Goal: Task Accomplishment & Management: Manage account settings

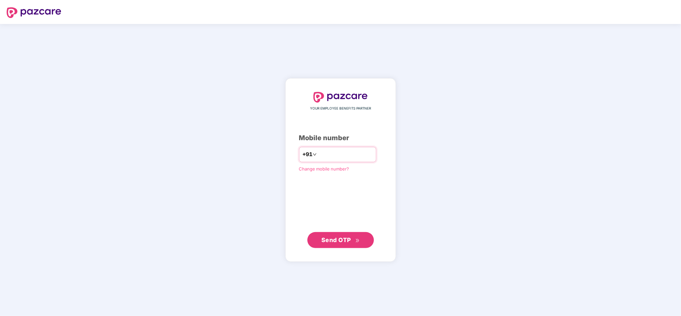
drag, startPoint x: 0, startPoint y: 0, endPoint x: 327, endPoint y: 151, distance: 359.6
click at [327, 151] on input "number" at bounding box center [345, 154] width 55 height 11
type input "**********"
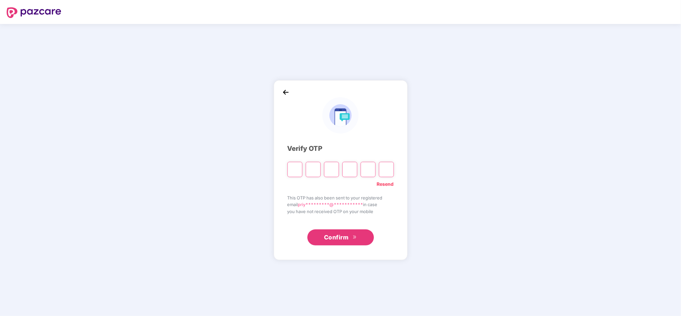
type input "*"
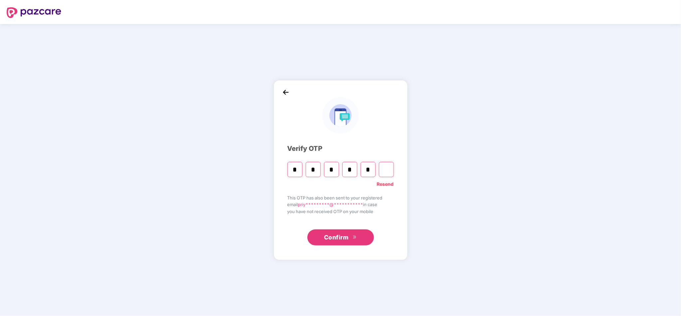
type input "*"
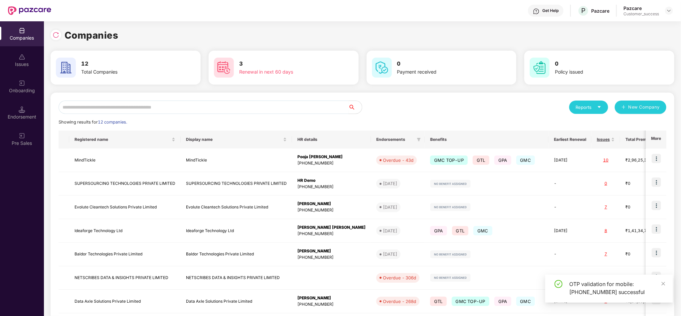
click at [165, 107] on input "text" at bounding box center [204, 106] width 290 height 13
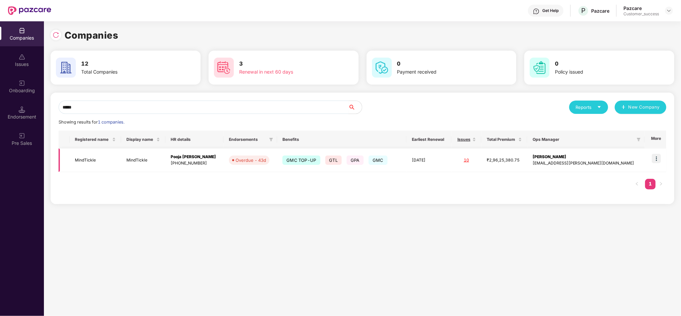
type input "*****"
click at [655, 159] on img at bounding box center [655, 158] width 9 height 9
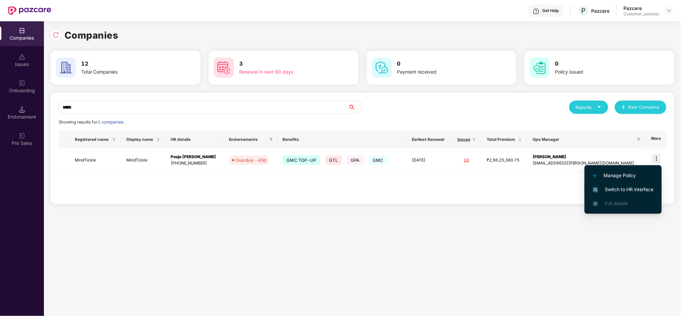
click at [623, 189] on span "Switch to HR interface" at bounding box center [623, 189] width 61 height 7
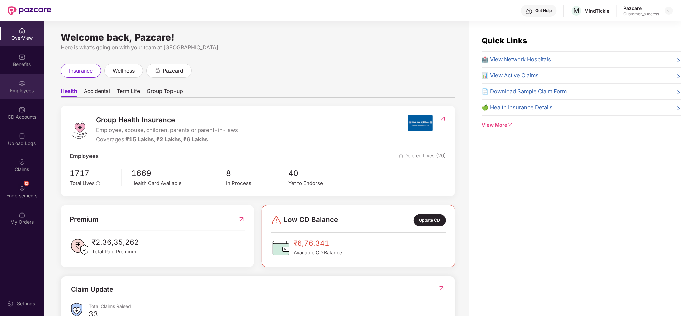
click at [20, 93] on div "Employees" at bounding box center [22, 90] width 44 height 7
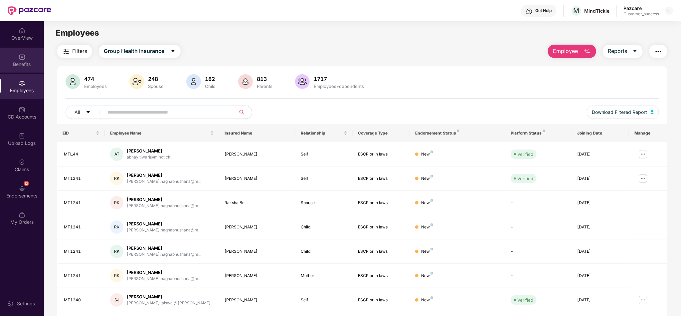
click at [23, 55] on img at bounding box center [22, 57] width 7 height 7
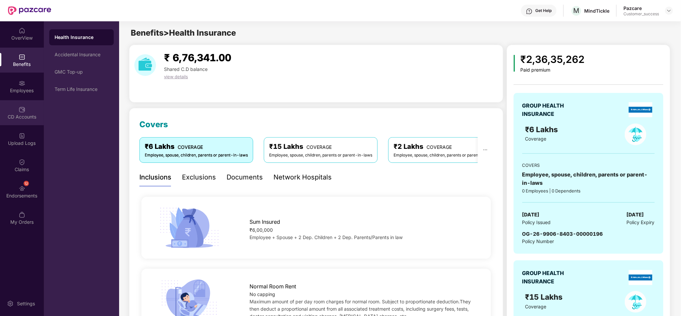
click at [21, 124] on div "CD Accounts" at bounding box center [22, 112] width 44 height 25
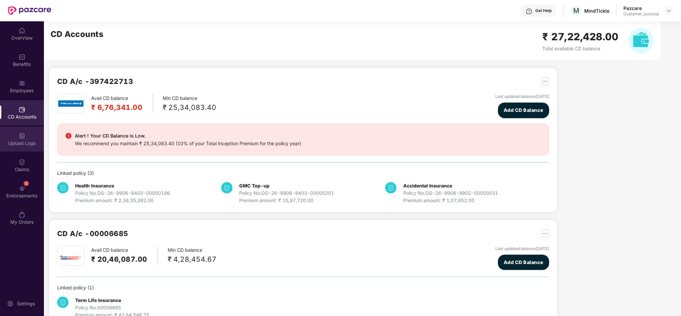
click at [21, 133] on img at bounding box center [22, 135] width 7 height 7
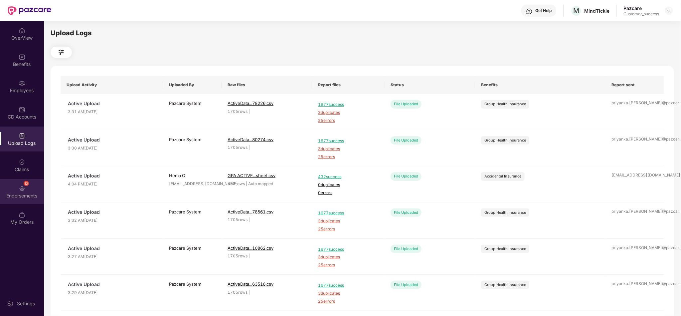
click at [20, 198] on div "Endorsements" at bounding box center [22, 195] width 44 height 7
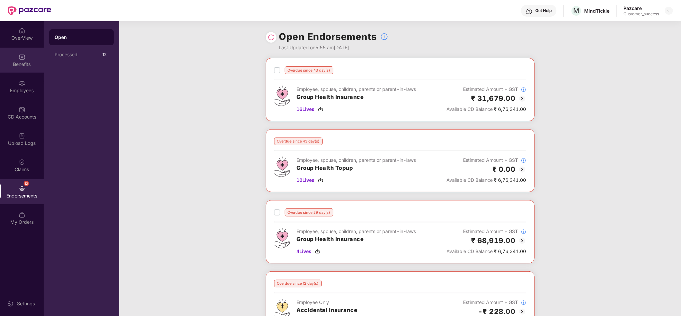
click at [21, 63] on div "Benefits" at bounding box center [22, 64] width 44 height 7
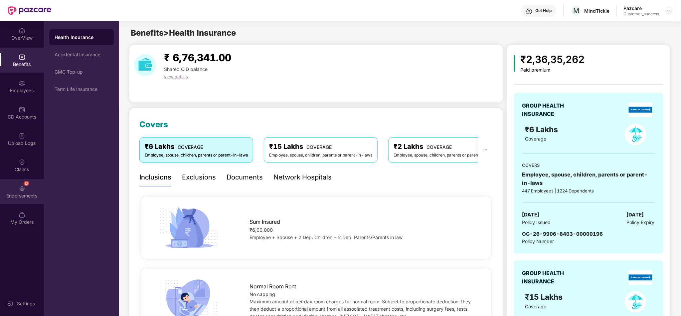
click at [19, 187] on img at bounding box center [22, 188] width 7 height 7
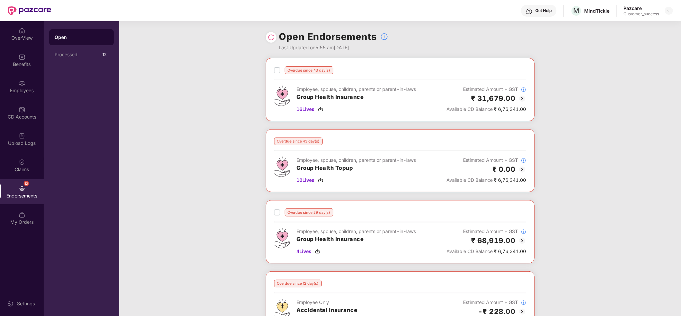
click at [444, 44] on div "Open Endorsements Last Updated on 5:55 am, 17 Sep 2025" at bounding box center [400, 39] width 269 height 37
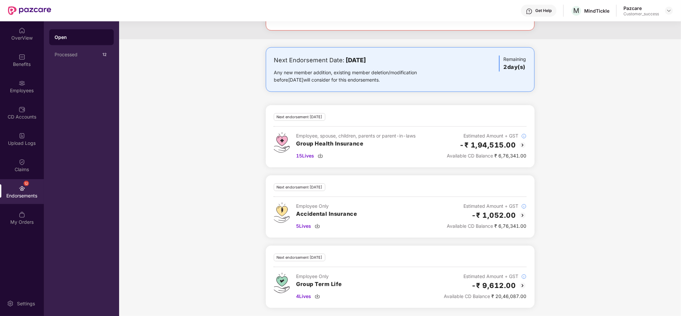
scroll to position [381, 0]
click at [23, 90] on div "Employees" at bounding box center [22, 90] width 44 height 7
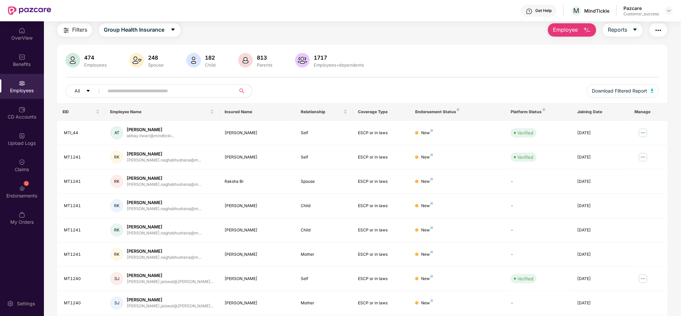
scroll to position [95, 0]
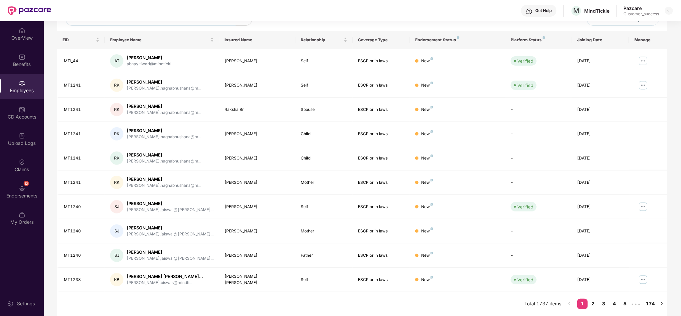
click at [260, 27] on div "All Download Filtered Report" at bounding box center [362, 21] width 593 height 19
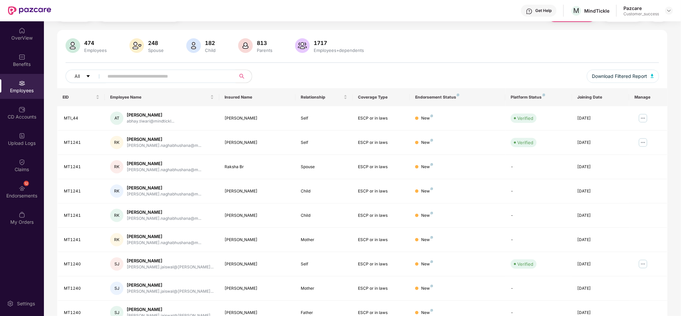
scroll to position [35, 0]
click at [189, 78] on input "text" at bounding box center [166, 77] width 119 height 10
paste input "*****"
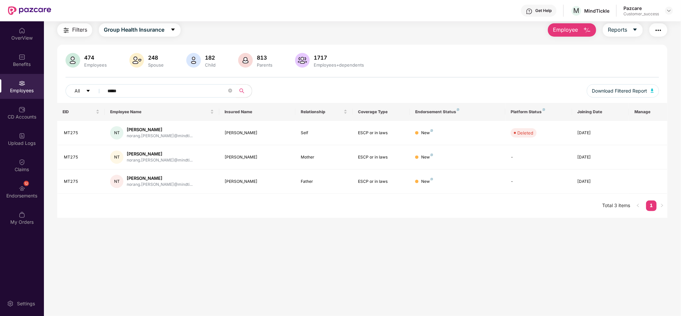
scroll to position [21, 0]
drag, startPoint x: 143, startPoint y: 90, endPoint x: 88, endPoint y: 94, distance: 54.7
click at [88, 94] on div "All *****" at bounding box center [239, 90] width 346 height 13
paste input "*"
type input "******"
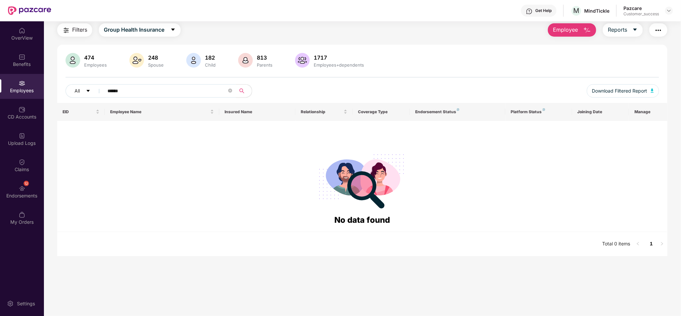
drag, startPoint x: 204, startPoint y: 86, endPoint x: 23, endPoint y: 82, distance: 180.9
click at [23, 82] on div "OverView Benefits Employees CD Accounts Upload Logs Claims 12 Endorsements My O…" at bounding box center [340, 168] width 681 height 294
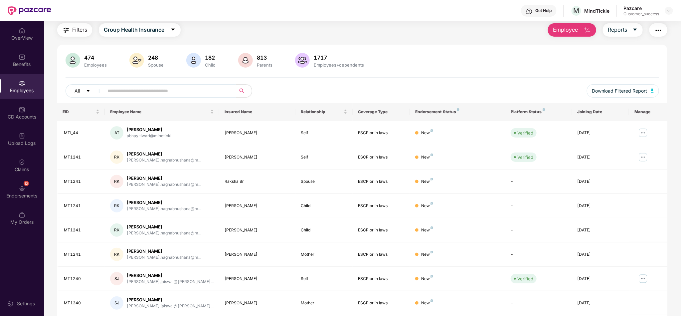
scroll to position [35, 0]
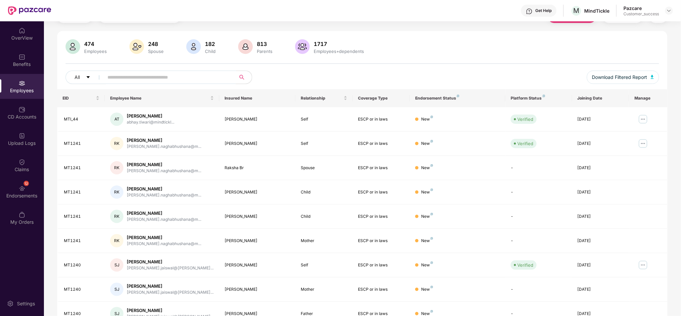
click at [380, 36] on div "474 Employees 248 Spouse 182 Child 813 Parents 1717 Employees+dependents All Do…" at bounding box center [362, 202] width 610 height 343
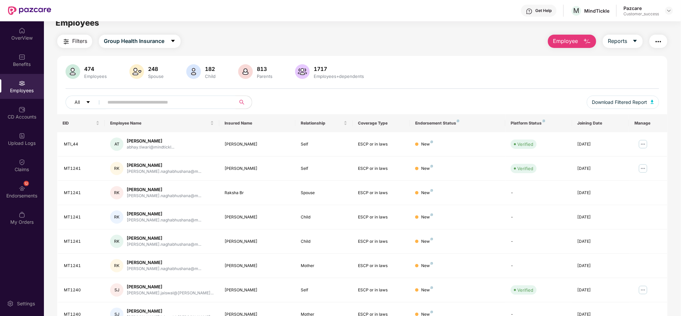
scroll to position [0, 0]
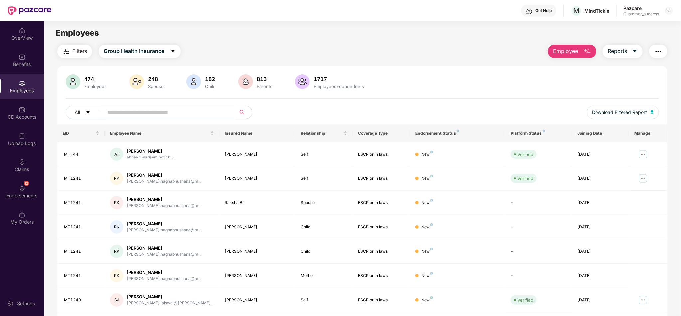
click at [582, 55] on button "Employee" at bounding box center [572, 51] width 48 height 13
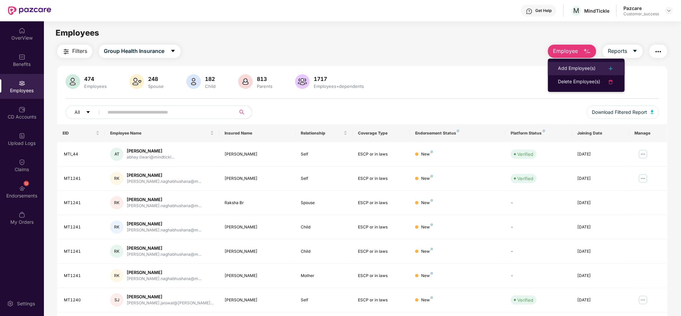
click at [578, 69] on div "Add Employee(s)" at bounding box center [577, 69] width 38 height 8
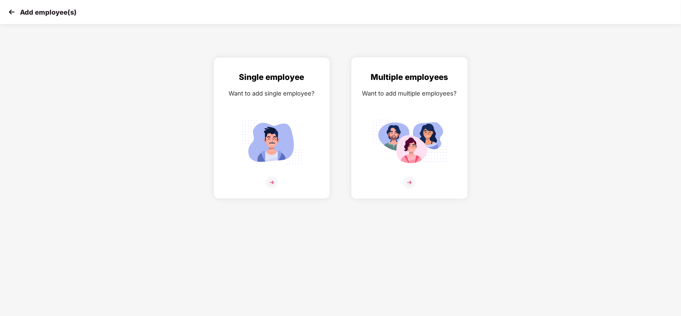
click at [383, 111] on div "Multiple employees Want to add multiple employees?" at bounding box center [409, 134] width 102 height 126
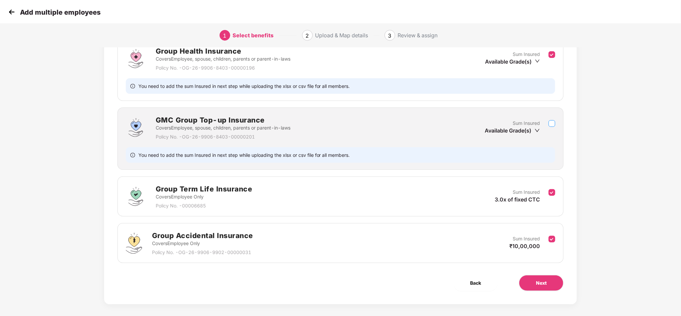
scroll to position [108, 0]
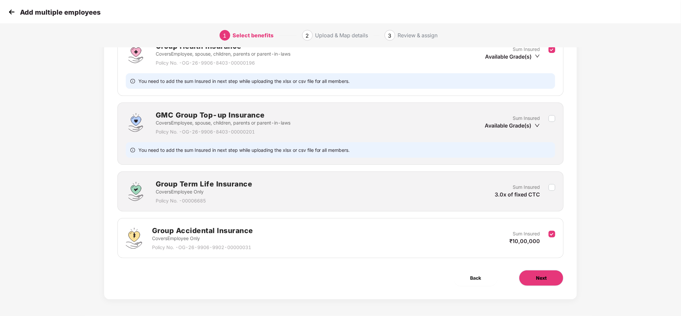
click at [538, 274] on span "Next" at bounding box center [541, 277] width 11 height 7
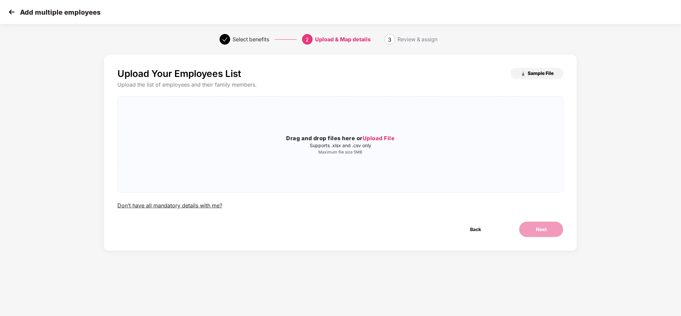
click at [530, 75] on span "Sample File" at bounding box center [540, 73] width 26 height 6
click at [336, 138] on h3 "Drag and drop files here or Upload File" at bounding box center [341, 138] width 446 height 9
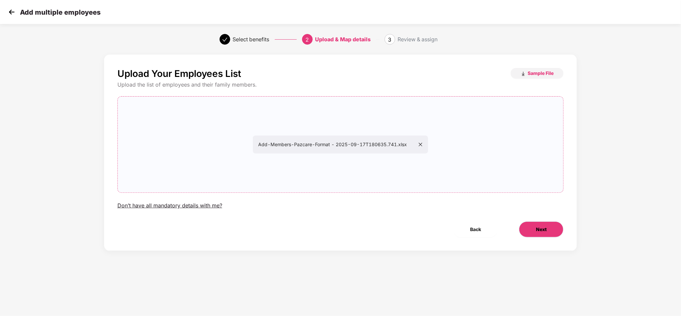
click at [538, 229] on span "Next" at bounding box center [541, 228] width 11 height 7
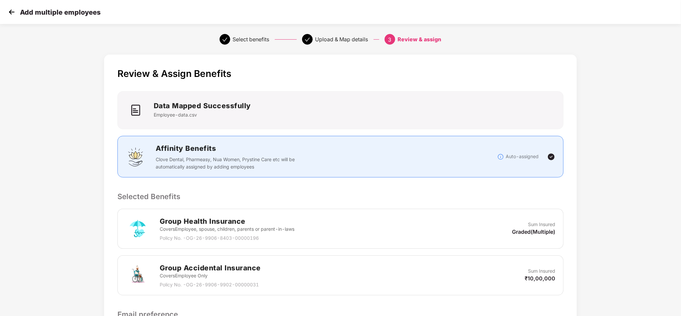
click at [634, 110] on div "Review & Assign Benefits Data Mapped Successfully Employee-data.csv Affinity Be…" at bounding box center [340, 234] width 681 height 366
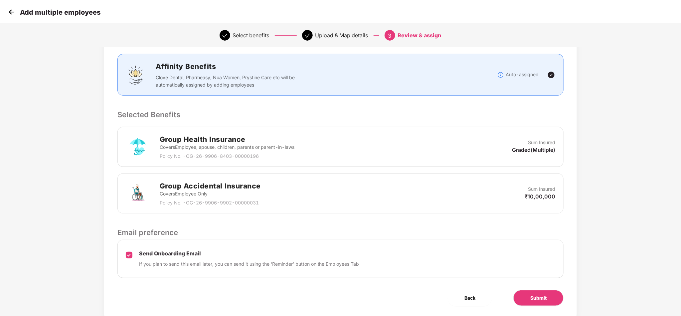
scroll to position [103, 0]
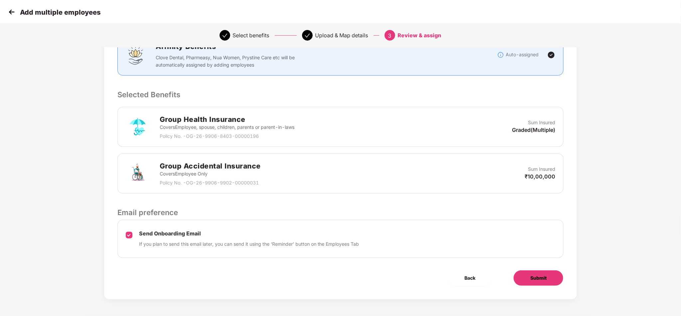
click at [551, 280] on button "Submit" at bounding box center [538, 278] width 50 height 16
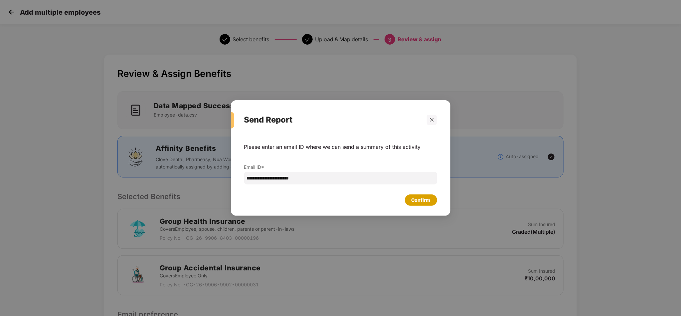
click at [409, 195] on div "Confirm" at bounding box center [421, 199] width 32 height 11
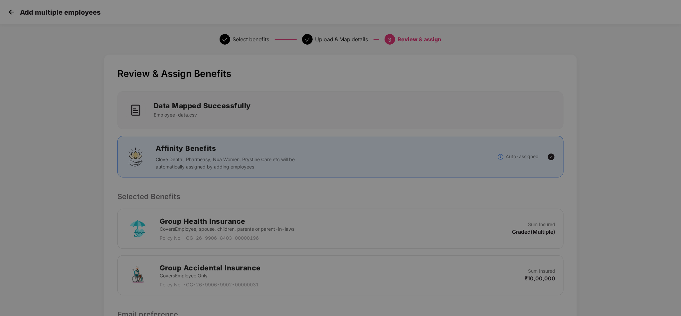
click at [409, 195] on div "Depending on the number of contacts you’ve uploaded, this may take several minu…" at bounding box center [340, 186] width 186 height 52
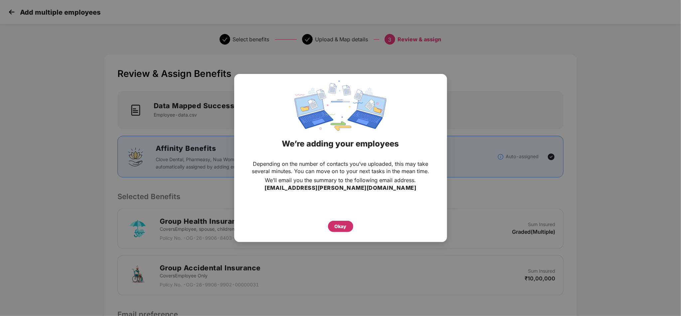
click at [339, 222] on div "Okay" at bounding box center [340, 225] width 25 height 11
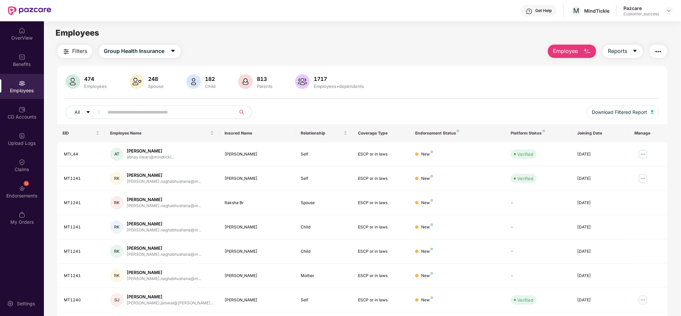
click at [434, 68] on div "474 Employees 248 Spouse 182 Child 813 Parents 1717 Employees+dependents All Do…" at bounding box center [362, 237] width 610 height 343
click at [23, 147] on div "Upload Logs" at bounding box center [22, 138] width 44 height 25
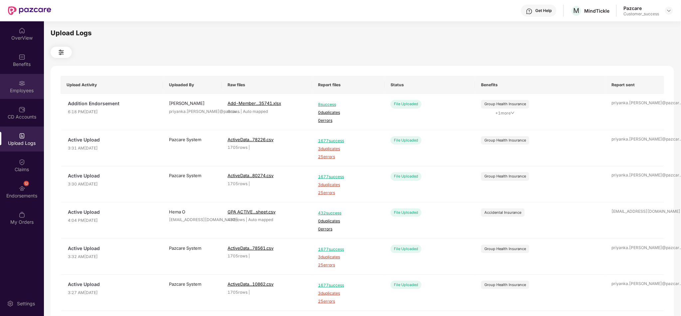
click at [38, 96] on div "Employees" at bounding box center [22, 86] width 44 height 25
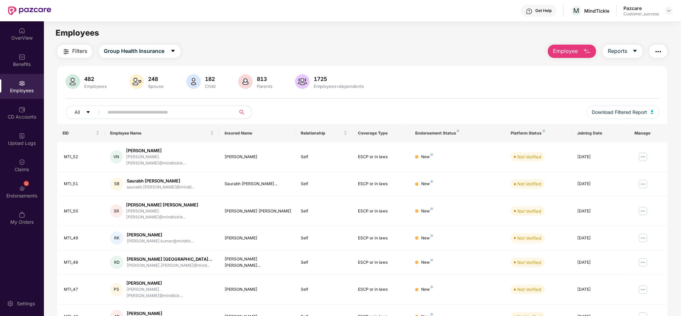
click at [574, 55] on span "Employee" at bounding box center [565, 51] width 25 height 8
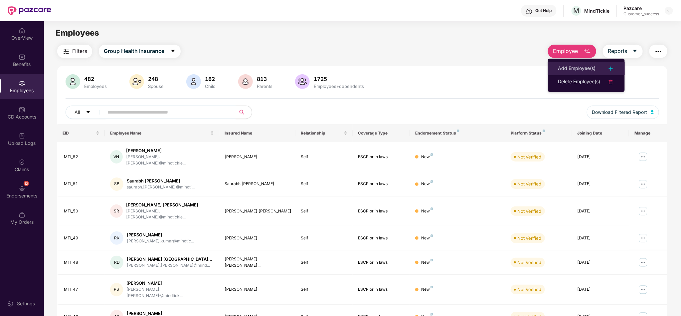
click at [591, 65] on div "Add Employee(s)" at bounding box center [577, 69] width 38 height 8
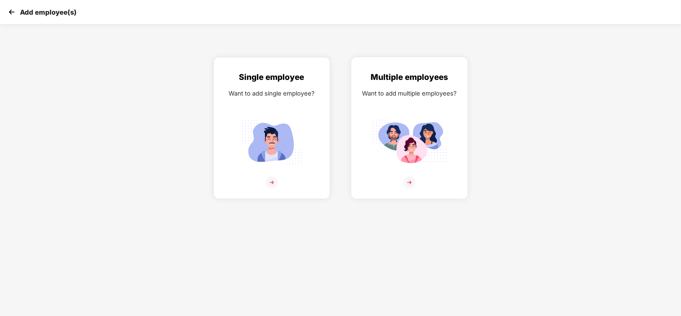
click at [401, 106] on div "Multiple employees Want to add multiple employees?" at bounding box center [409, 134] width 102 height 126
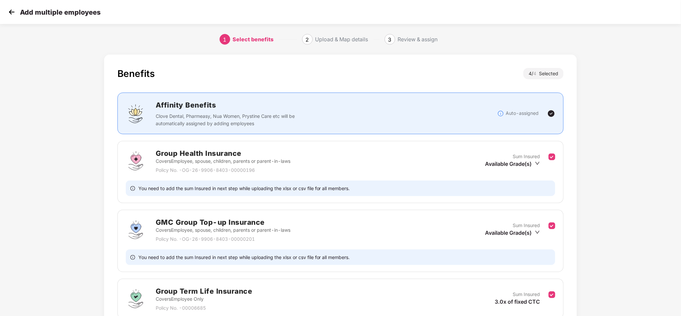
click at [613, 132] on div "Benefits 4 / 4 Selected Affinity Benefits Clove Dental, Pharmeasy, Nua Women, P…" at bounding box center [340, 236] width 567 height 371
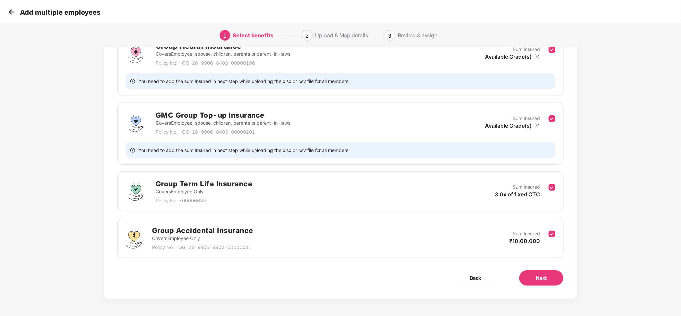
scroll to position [108, 0]
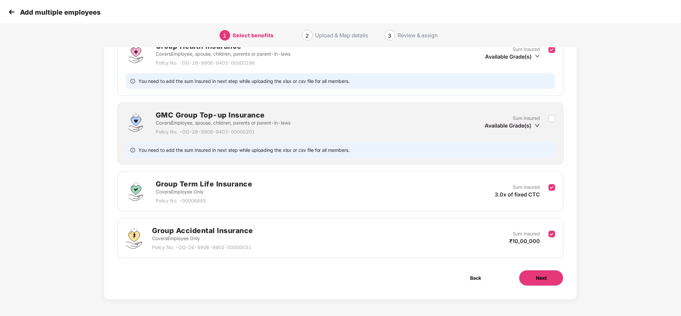
click at [533, 277] on button "Next" at bounding box center [541, 278] width 45 height 16
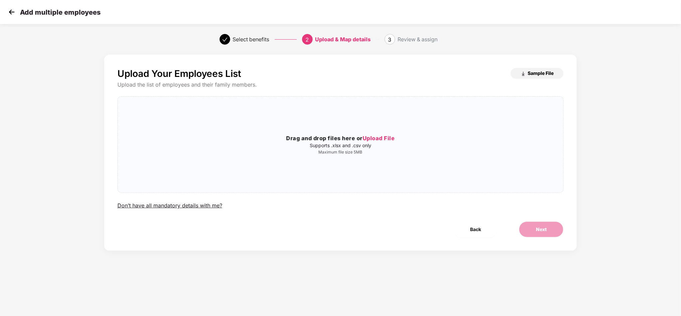
click at [536, 74] on span "Sample File" at bounding box center [540, 73] width 26 height 6
click at [358, 144] on p "Supports .xlsx and .csv only" at bounding box center [341, 145] width 446 height 5
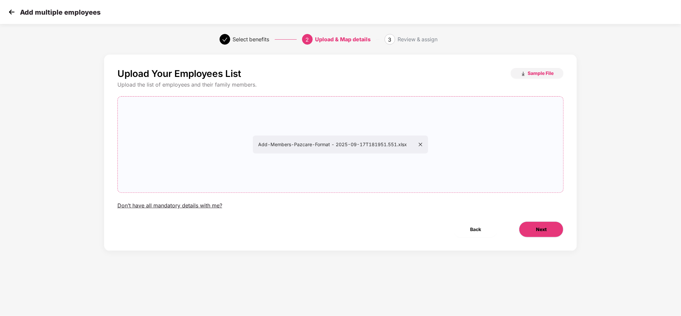
click at [531, 226] on button "Next" at bounding box center [541, 229] width 45 height 16
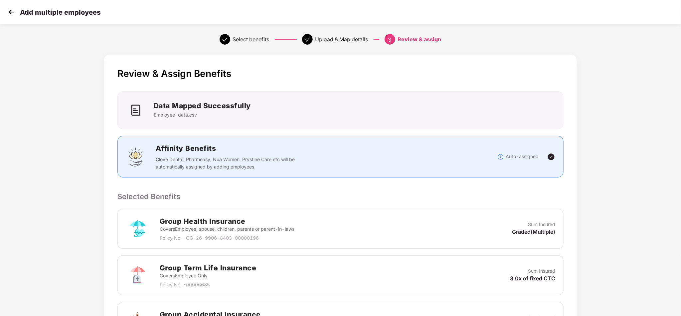
click at [581, 103] on div "Review & Assign Benefits Data Mapped Successfully Employee-data.csv Affinity Be…" at bounding box center [340, 257] width 567 height 413
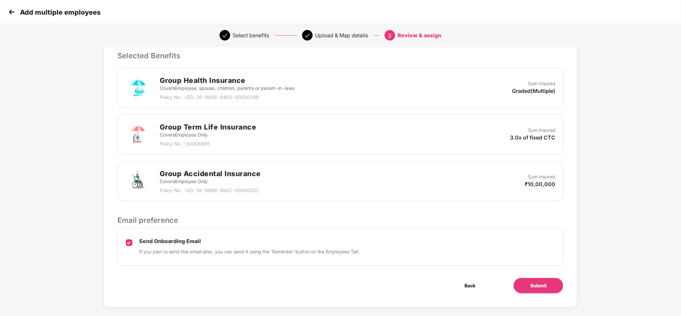
scroll to position [150, 0]
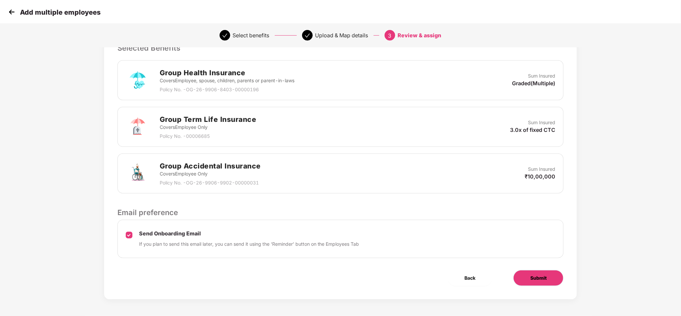
click at [550, 270] on button "Submit" at bounding box center [538, 278] width 50 height 16
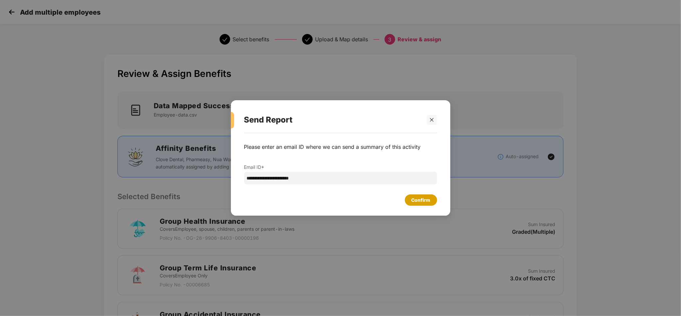
click at [423, 198] on div "Confirm" at bounding box center [420, 199] width 19 height 7
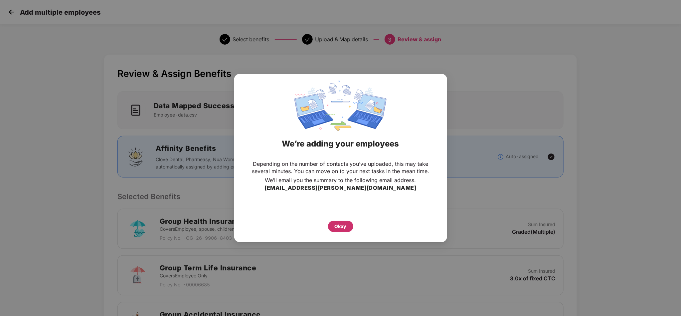
click at [335, 228] on div "Okay" at bounding box center [341, 225] width 12 height 7
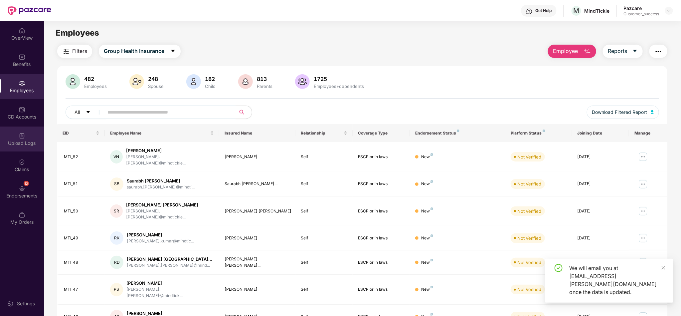
click at [23, 151] on div "Upload Logs" at bounding box center [22, 138] width 44 height 25
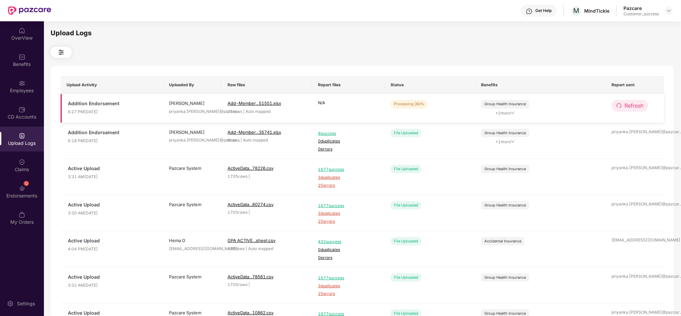
click at [622, 109] on button "Refresh" at bounding box center [629, 106] width 37 height 12
click at [631, 104] on span "Refresh" at bounding box center [633, 105] width 19 height 8
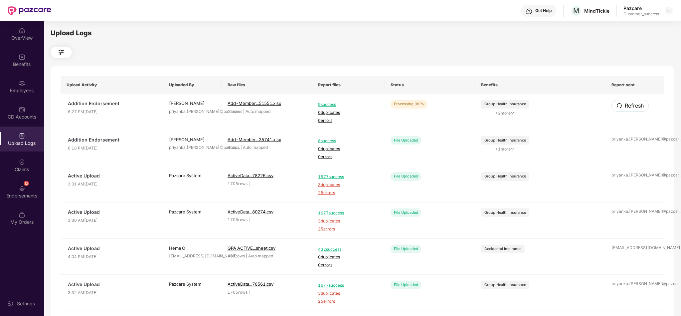
click at [631, 104] on span "Refresh" at bounding box center [633, 105] width 19 height 8
click at [394, 53] on div at bounding box center [362, 52] width 623 height 11
click at [23, 86] on img at bounding box center [22, 83] width 7 height 7
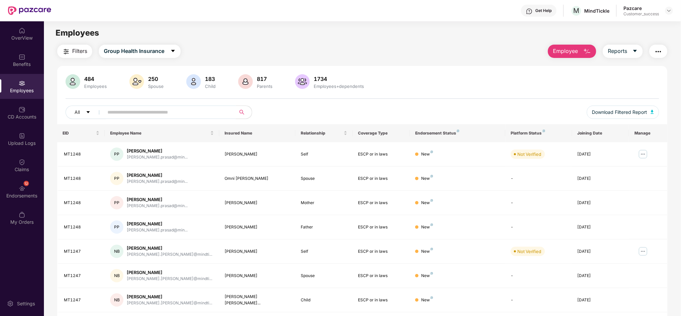
click at [158, 113] on input "text" at bounding box center [166, 112] width 119 height 10
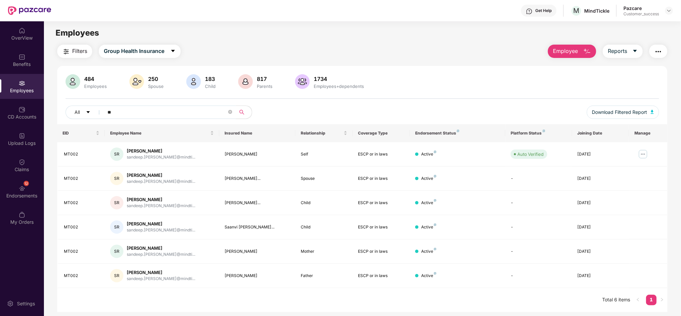
type input "*"
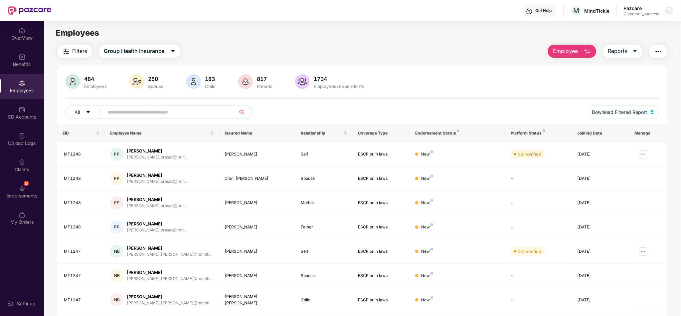
click at [669, 9] on img at bounding box center [668, 10] width 5 height 5
click at [648, 28] on div "Switch to partner view" at bounding box center [638, 26] width 86 height 13
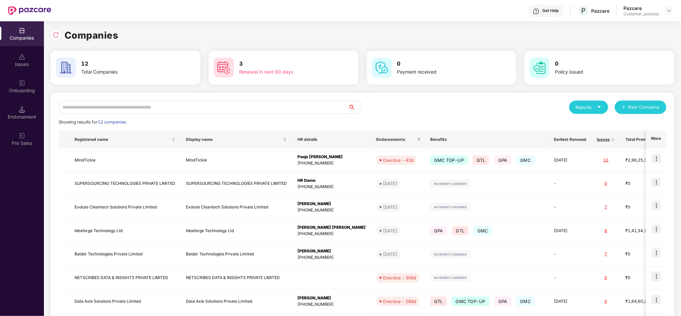
click at [241, 103] on input "text" at bounding box center [204, 106] width 290 height 13
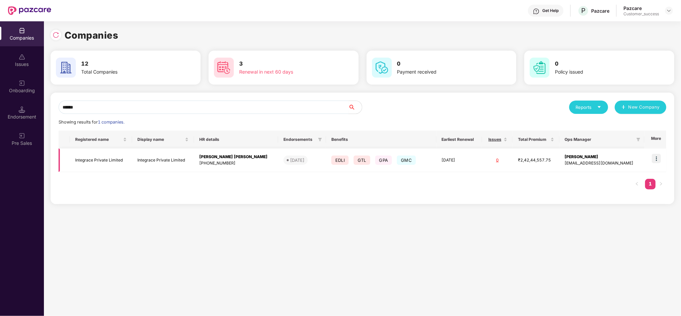
type input "******"
click at [657, 160] on img at bounding box center [655, 158] width 9 height 9
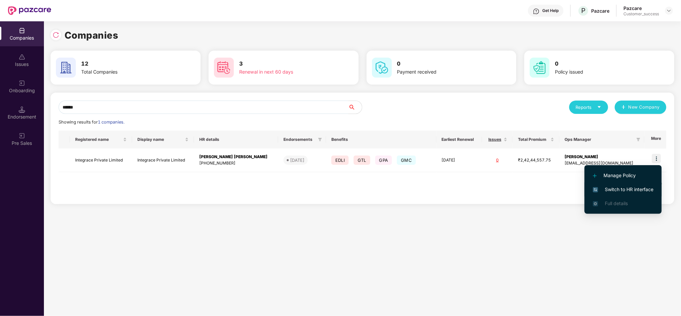
click at [626, 193] on span "Switch to HR interface" at bounding box center [623, 189] width 61 height 7
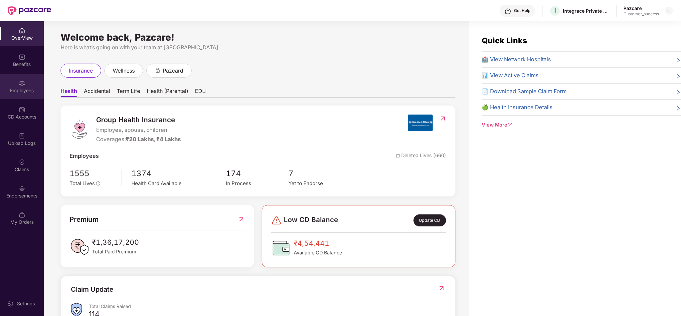
click at [17, 84] on div "Employees" at bounding box center [22, 86] width 44 height 25
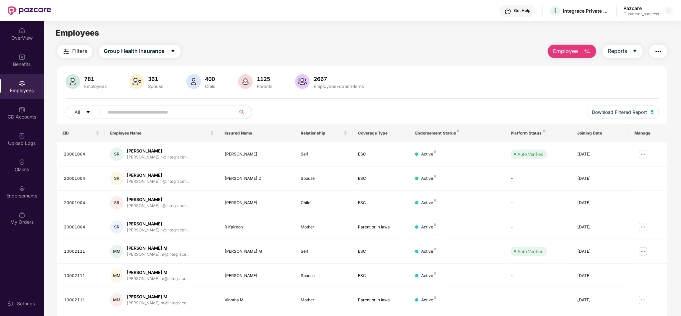
click at [213, 116] on input "text" at bounding box center [166, 112] width 119 height 10
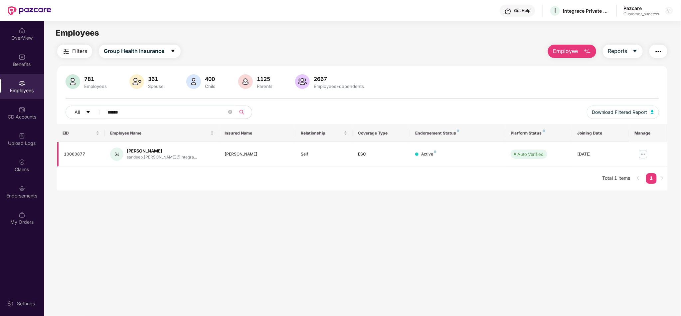
type input "******"
click at [646, 155] on img at bounding box center [642, 154] width 11 height 11
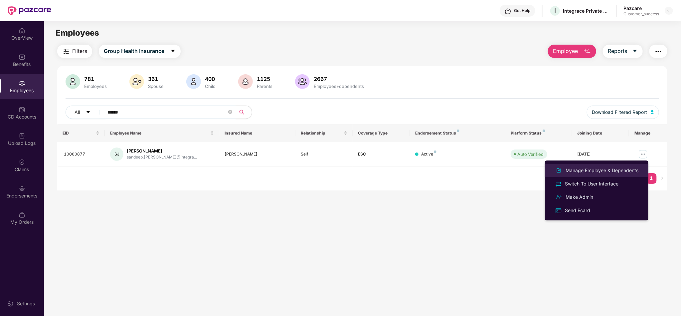
click at [626, 173] on div "Manage Employee & Dependents" at bounding box center [601, 170] width 75 height 7
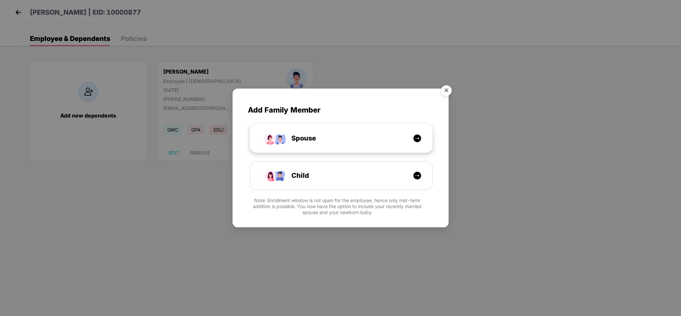
click at [349, 146] on div "Spouse" at bounding box center [341, 138] width 182 height 28
select select "****"
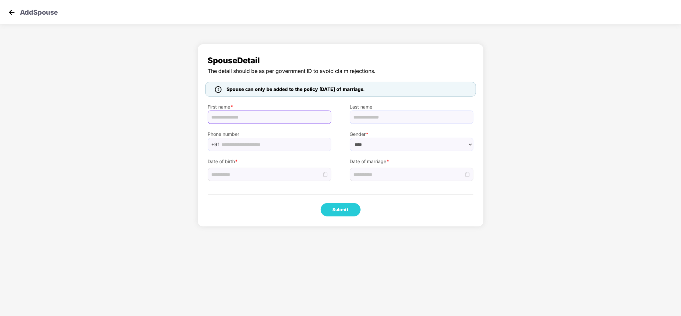
click at [272, 114] on input "text" at bounding box center [269, 116] width 123 height 13
type input "*********"
click at [424, 118] on input "text" at bounding box center [411, 116] width 123 height 13
type input "*********"
click at [240, 146] on input "text" at bounding box center [274, 144] width 105 height 10
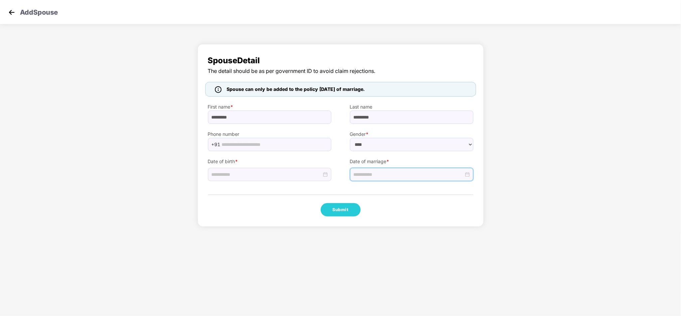
click at [381, 176] on input at bounding box center [408, 174] width 110 height 7
click at [363, 189] on span "button" at bounding box center [363, 189] width 3 height 3
type input "**********"
click at [383, 244] on div "19" at bounding box center [383, 244] width 8 height 8
drag, startPoint x: 337, startPoint y: 211, endPoint x: 318, endPoint y: 204, distance: 20.6
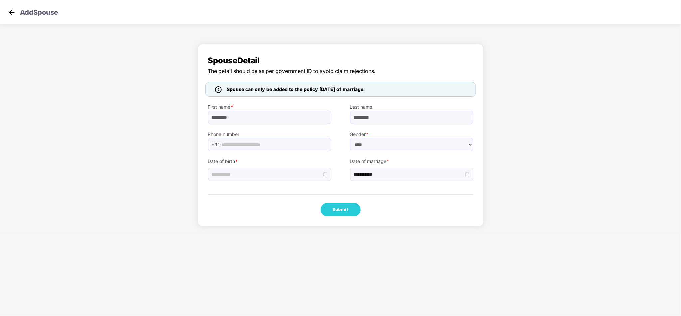
click at [318, 204] on div "Submit" at bounding box center [340, 209] width 265 height 13
click at [294, 175] on input at bounding box center [266, 174] width 110 height 7
click at [261, 184] on button "2007" at bounding box center [260, 188] width 12 height 13
type input "**********"
click at [250, 229] on div "2003" at bounding box center [254, 228] width 20 height 8
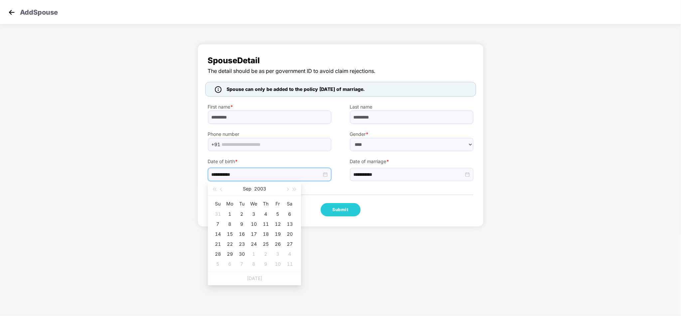
type input "**********"
click at [245, 190] on button "Sep" at bounding box center [247, 188] width 9 height 13
type input "**********"
click at [226, 231] on div "Apr" at bounding box center [225, 228] width 20 height 8
type input "**********"
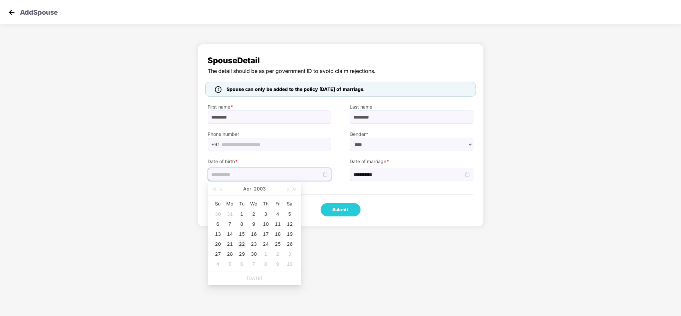
click at [242, 244] on div "22" at bounding box center [242, 244] width 8 height 8
click at [345, 212] on button "Submit" at bounding box center [341, 209] width 40 height 13
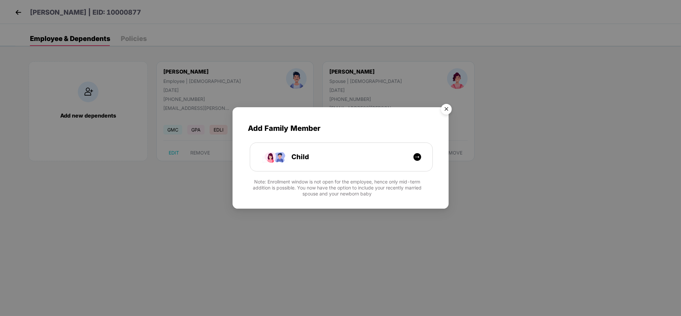
click at [444, 114] on img "Close" at bounding box center [446, 110] width 19 height 19
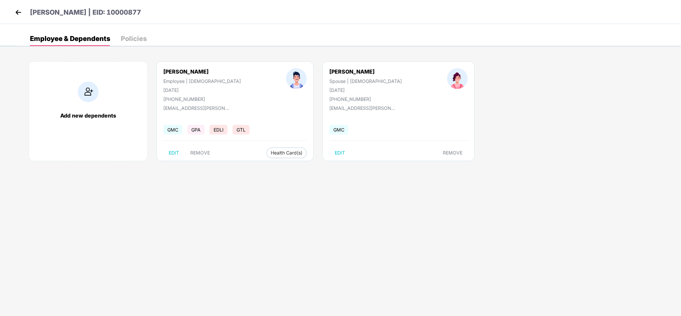
click at [17, 11] on img at bounding box center [18, 12] width 10 height 10
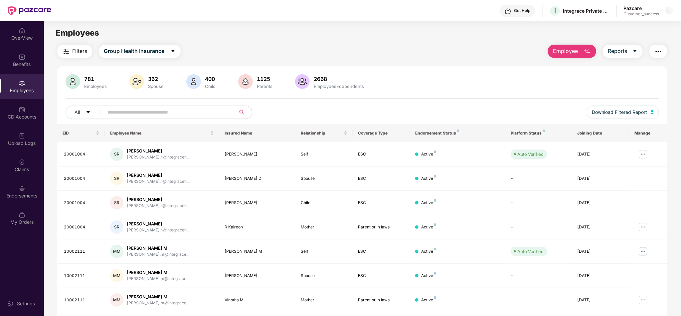
click at [167, 114] on input "text" at bounding box center [166, 112] width 119 height 10
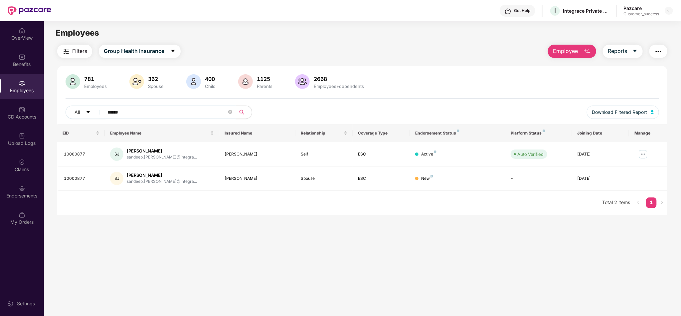
type input "******"
drag, startPoint x: 131, startPoint y: 111, endPoint x: 83, endPoint y: 112, distance: 48.2
click at [83, 112] on div "All ******" at bounding box center [239, 111] width 346 height 13
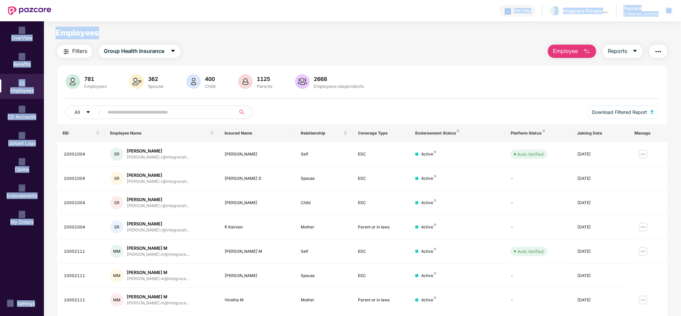
drag, startPoint x: 151, startPoint y: 15, endPoint x: 146, endPoint y: 25, distance: 11.2
click at [146, 25] on div "Get Help I Integrace Private Limited Pazcare Customer_success OverView Benefits…" at bounding box center [340, 158] width 681 height 316
click at [146, 25] on main "Employees Filters Group Health Insurance Employee Reports 781 Employees 362 Spo…" at bounding box center [362, 179] width 636 height 316
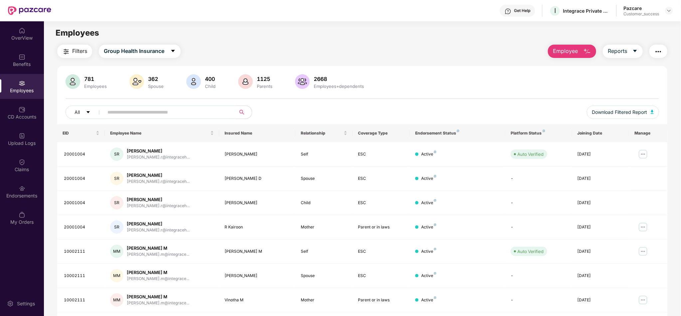
click at [84, 33] on span "Employees" at bounding box center [78, 33] width 44 height 10
click at [426, 56] on div "Filters Group Health Insurance Employee Reports" at bounding box center [362, 51] width 610 height 13
click at [21, 81] on img at bounding box center [22, 83] width 7 height 7
